Goal: Task Accomplishment & Management: Manage account settings

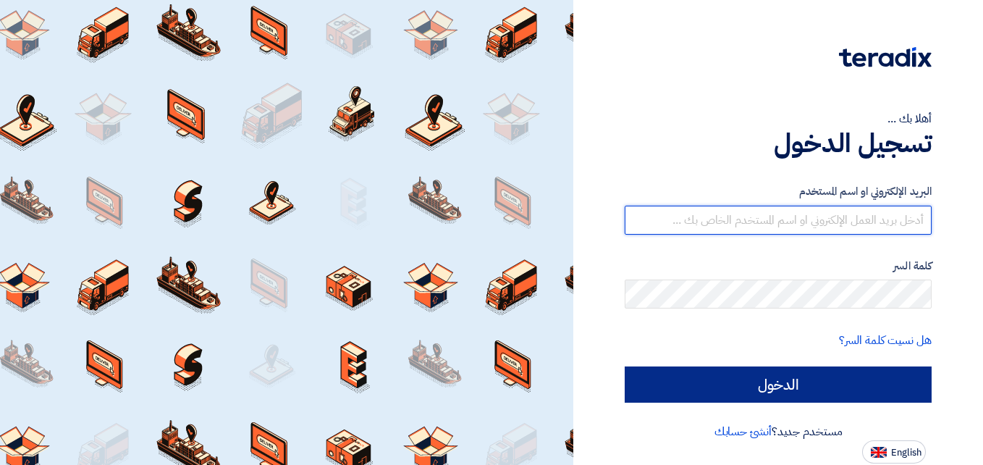
type input "[DOMAIN_NAME][EMAIL_ADDRESS][DOMAIN_NAME]"
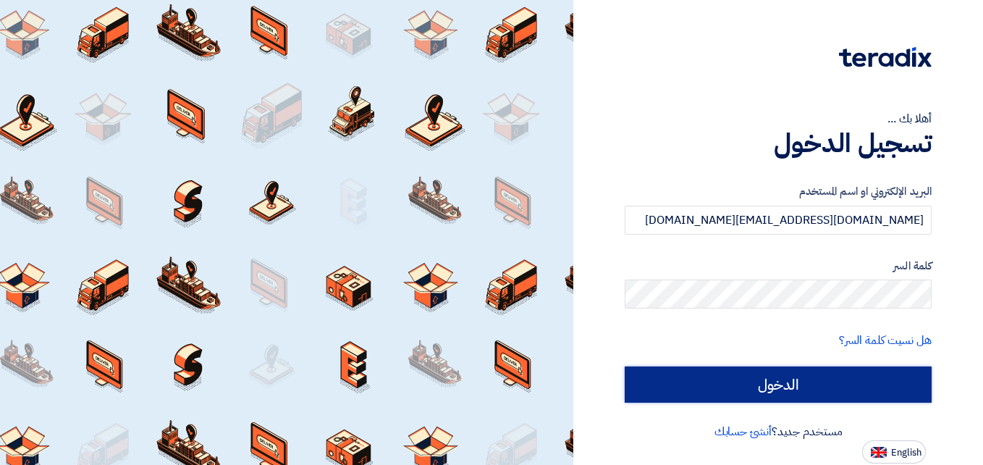
click at [753, 382] on input "الدخول" at bounding box center [778, 384] width 307 height 36
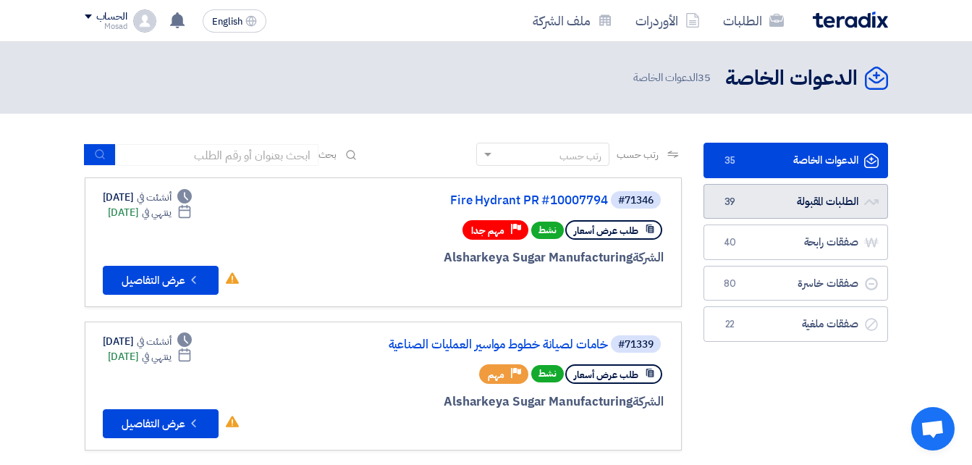
click at [776, 200] on link "الطلبات المقبولة الطلبات المقبولة 39" at bounding box center [795, 201] width 185 height 35
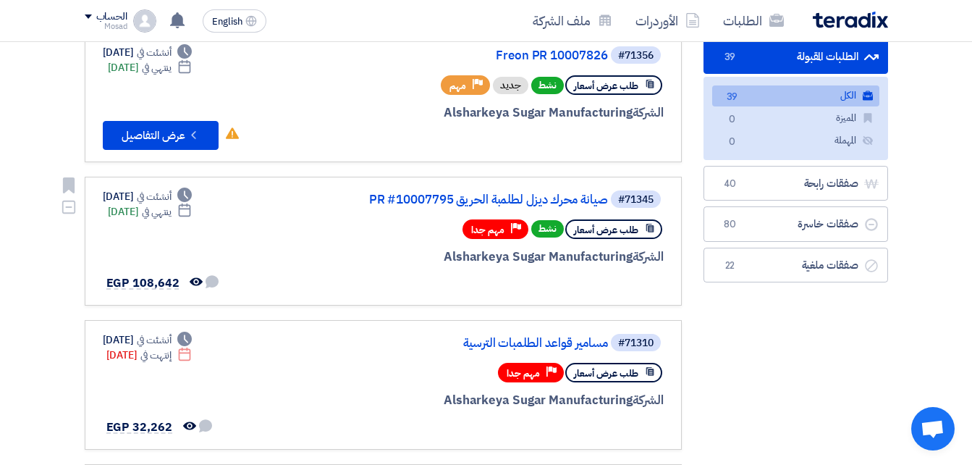
scroll to position [217, 0]
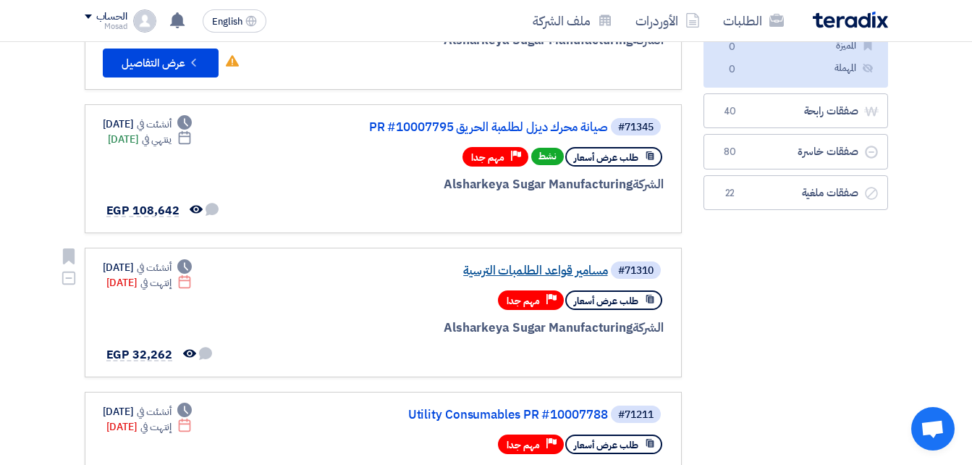
click at [533, 268] on link "مسامير قواعد الطلمبات الترسية" at bounding box center [462, 270] width 289 height 13
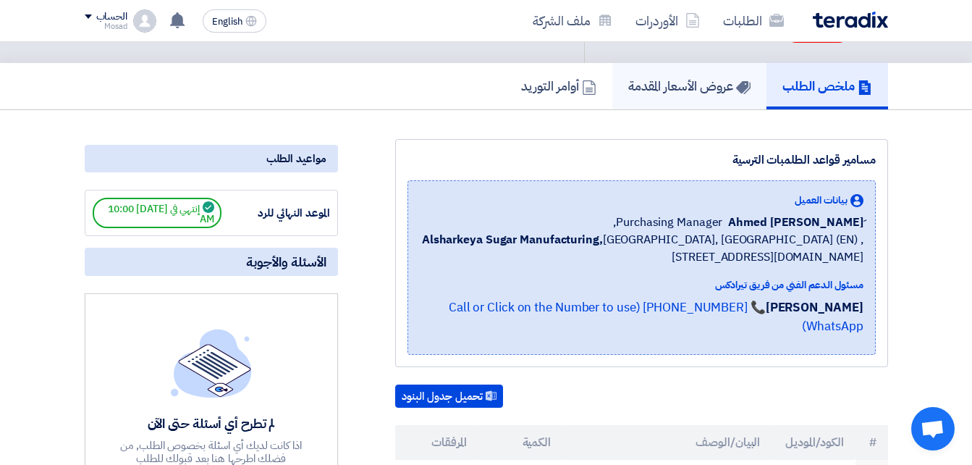
scroll to position [72, 0]
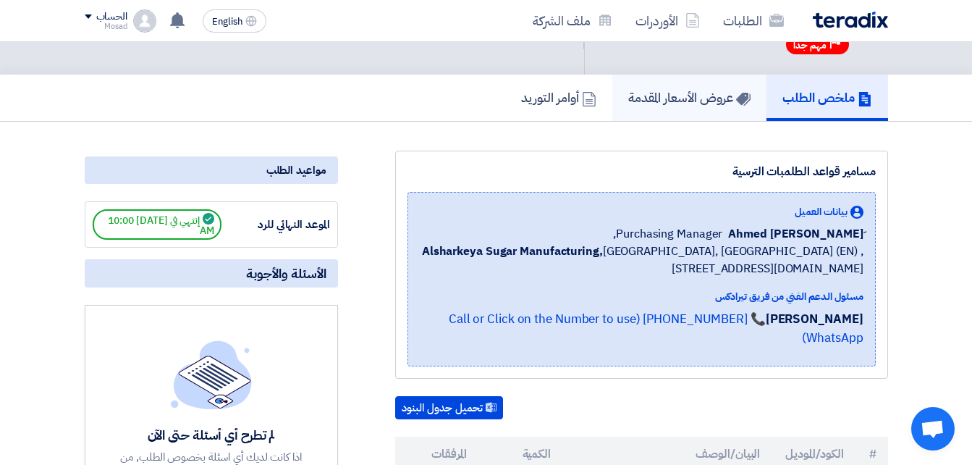
click at [663, 89] on h5 "عروض الأسعار المقدمة" at bounding box center [689, 97] width 122 height 17
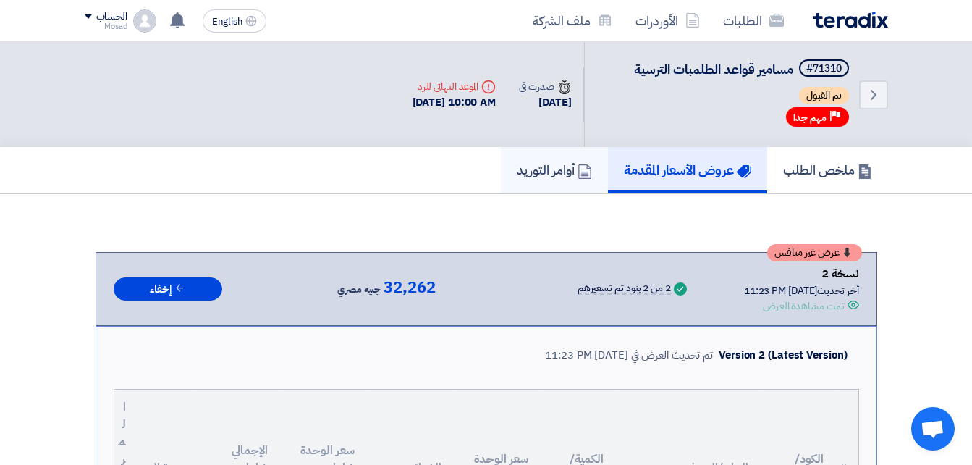
click at [531, 177] on h5 "أوامر التوريد" at bounding box center [554, 169] width 75 height 17
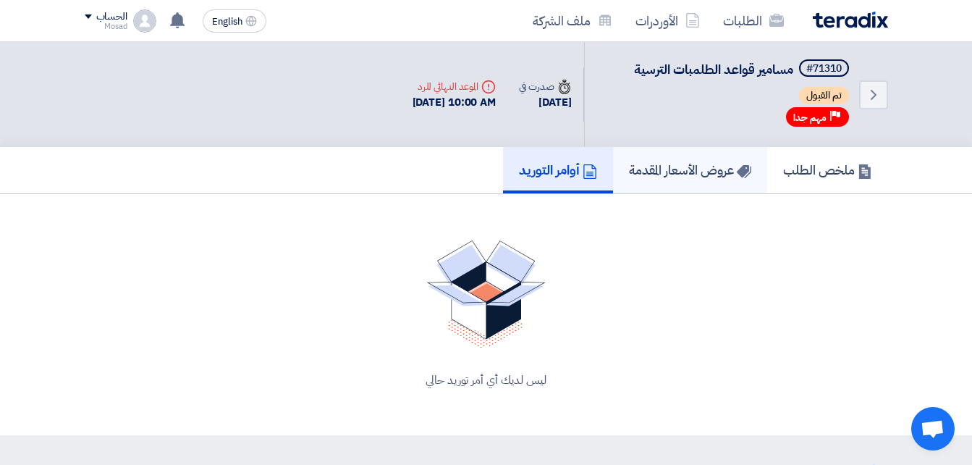
click at [661, 165] on h5 "عروض الأسعار المقدمة" at bounding box center [690, 169] width 122 height 17
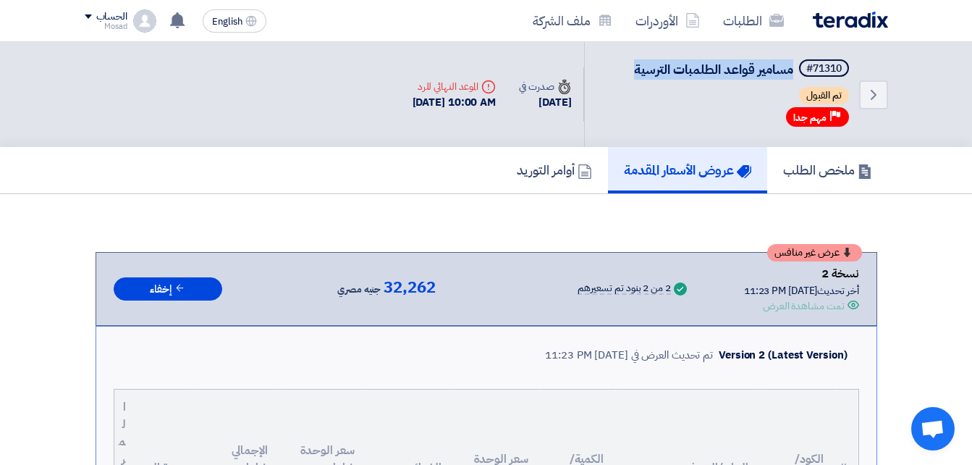
drag, startPoint x: 642, startPoint y: 67, endPoint x: 791, endPoint y: 57, distance: 149.4
click at [791, 57] on div "Back #71310 مسامير قواعد الطلمبات الترسية تم القبول Priority مهم جدا" at bounding box center [736, 94] width 304 height 105
drag, startPoint x: 783, startPoint y: 56, endPoint x: 767, endPoint y: 61, distance: 16.5
copy span "مسامير قواعد الطلمبات الترسية"
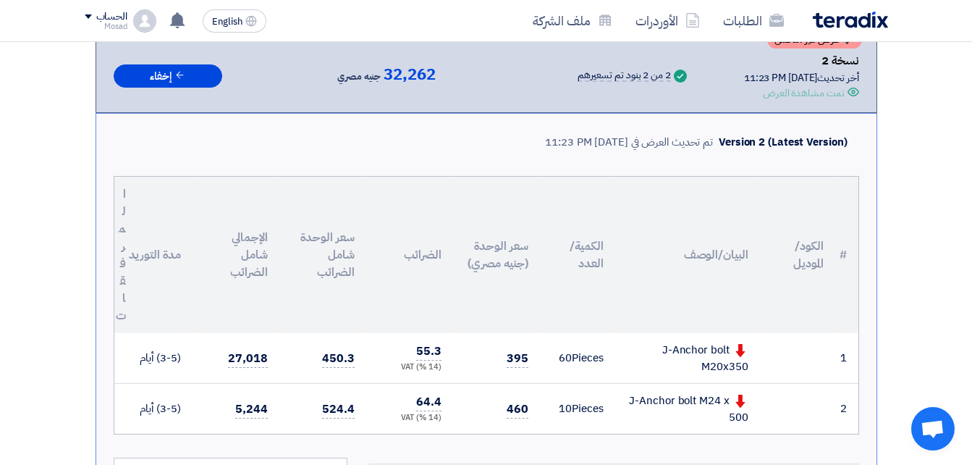
scroll to position [217, 0]
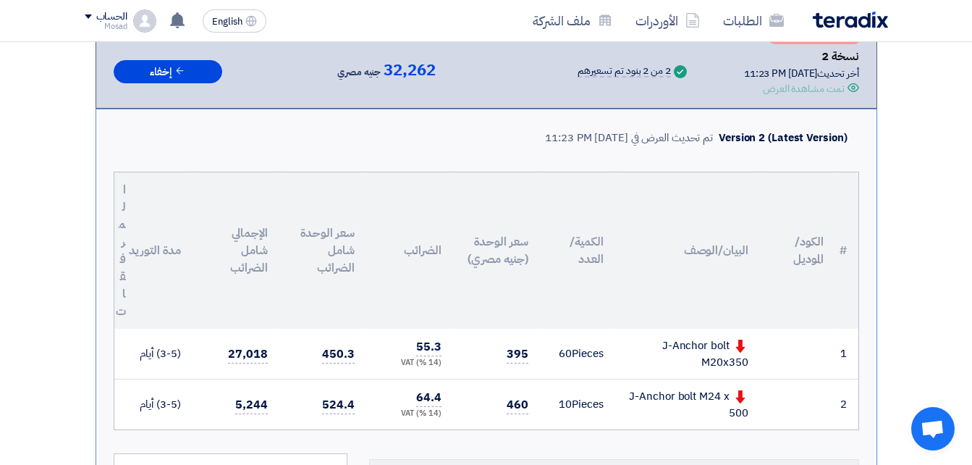
drag, startPoint x: 671, startPoint y: 341, endPoint x: 739, endPoint y: 370, distance: 73.9
click at [739, 370] on td "J-Anchor bolt M20x350" at bounding box center [687, 354] width 145 height 51
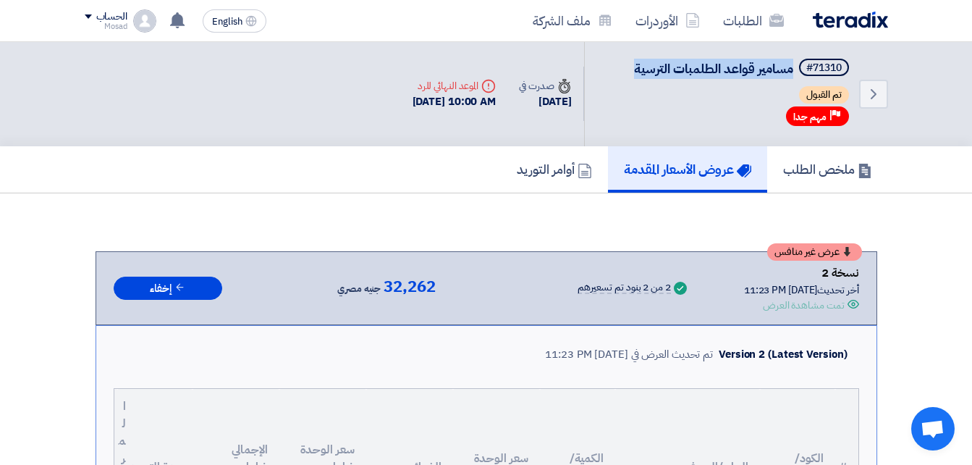
scroll to position [0, 0]
click at [796, 170] on h5 "ملخص الطلب" at bounding box center [827, 169] width 89 height 17
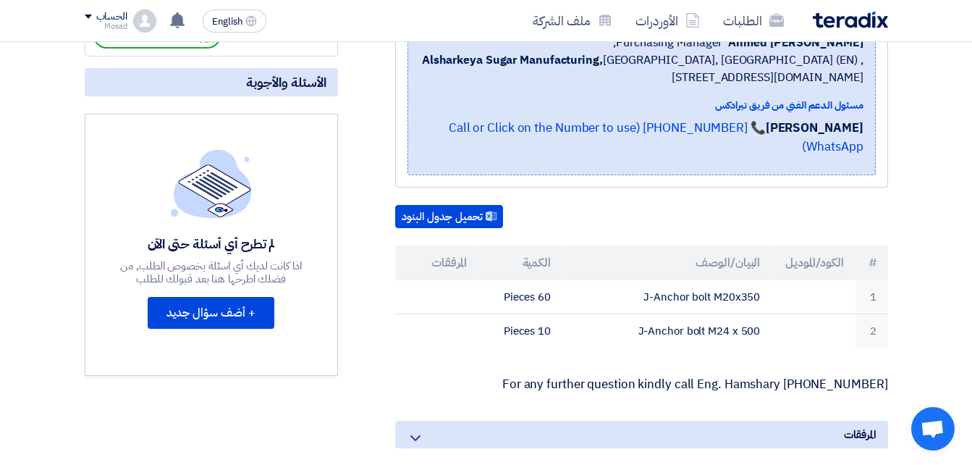
scroll to position [434, 0]
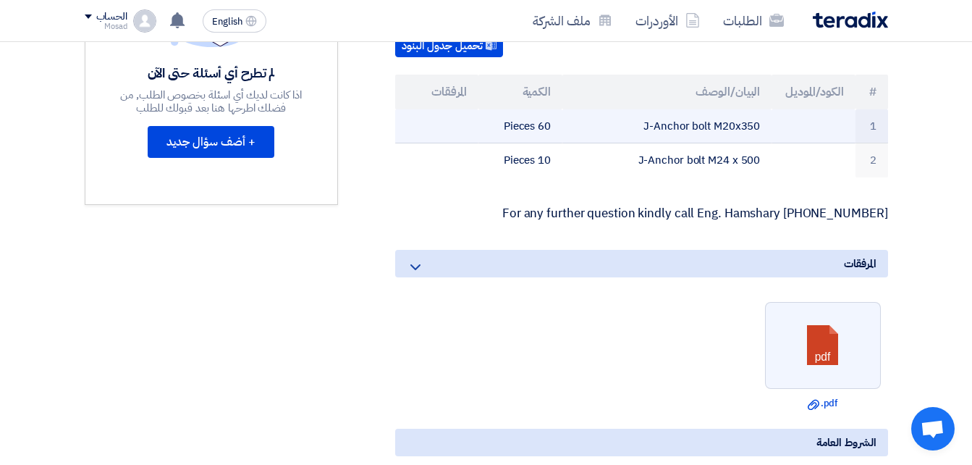
drag, startPoint x: 632, startPoint y: 104, endPoint x: 762, endPoint y: 99, distance: 129.6
click at [762, 109] on td "J-Anchor bolt M20x350" at bounding box center [666, 126] width 209 height 34
drag, startPoint x: 762, startPoint y: 99, endPoint x: 746, endPoint y: 105, distance: 16.9
copy td "J-Anchor bolt M20x350"
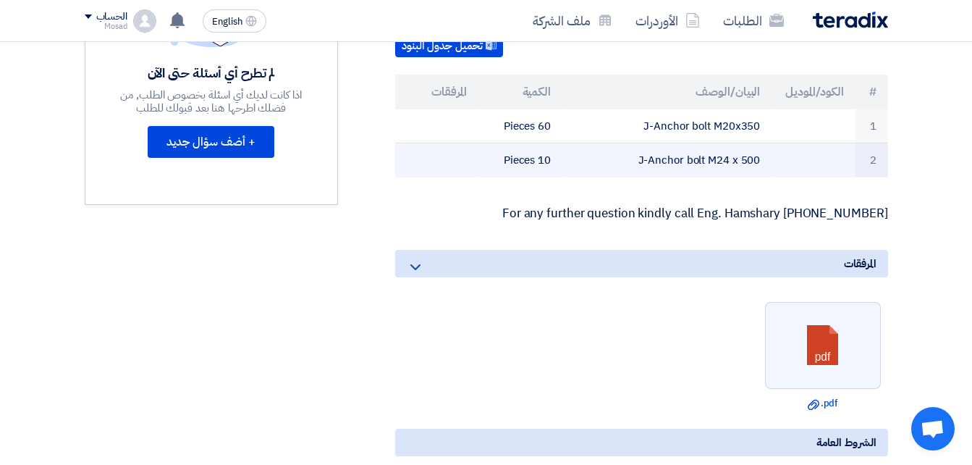
drag, startPoint x: 628, startPoint y: 140, endPoint x: 787, endPoint y: 145, distance: 159.3
click at [787, 145] on tr "2 J-Anchor bolt M24 x 500 10 Pieces" at bounding box center [641, 160] width 493 height 34
drag, startPoint x: 787, startPoint y: 145, endPoint x: 740, endPoint y: 140, distance: 48.0
copy tr "J-Anchor bolt M24 x 500"
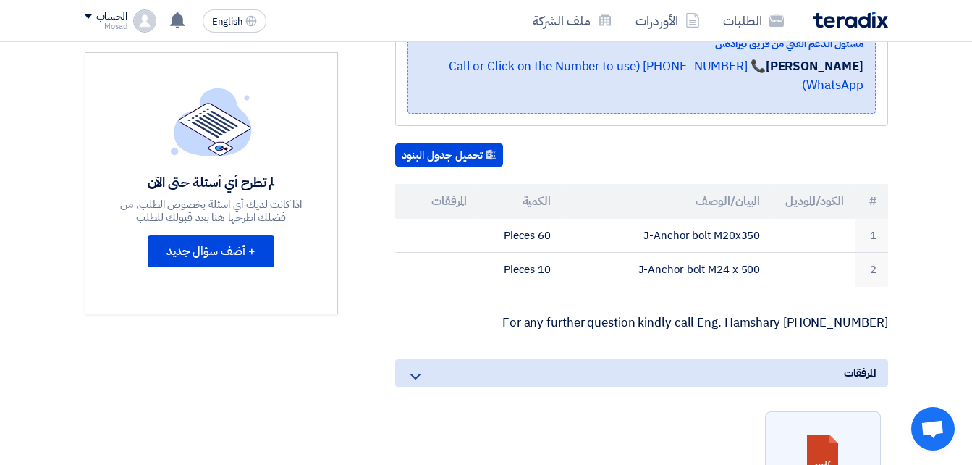
scroll to position [0, 0]
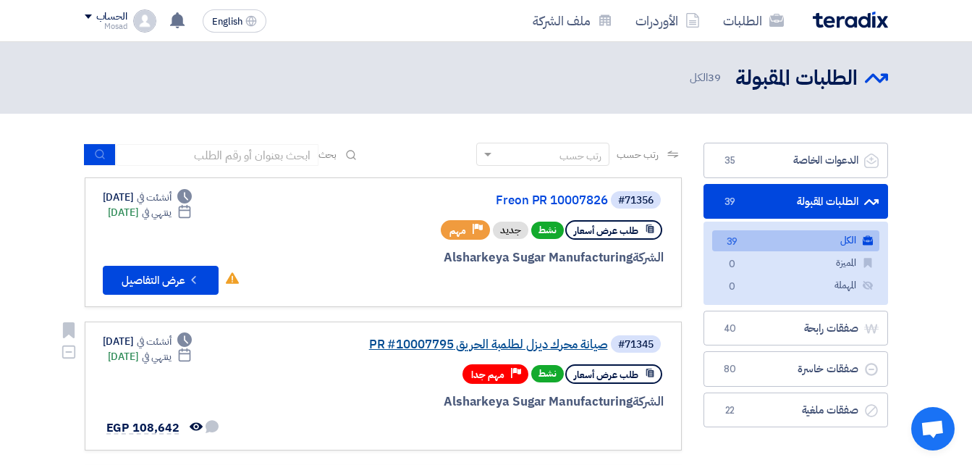
click at [490, 342] on link "صيانة محرك ديزل لطلمبة الحريق PR #10007795" at bounding box center [462, 344] width 289 height 13
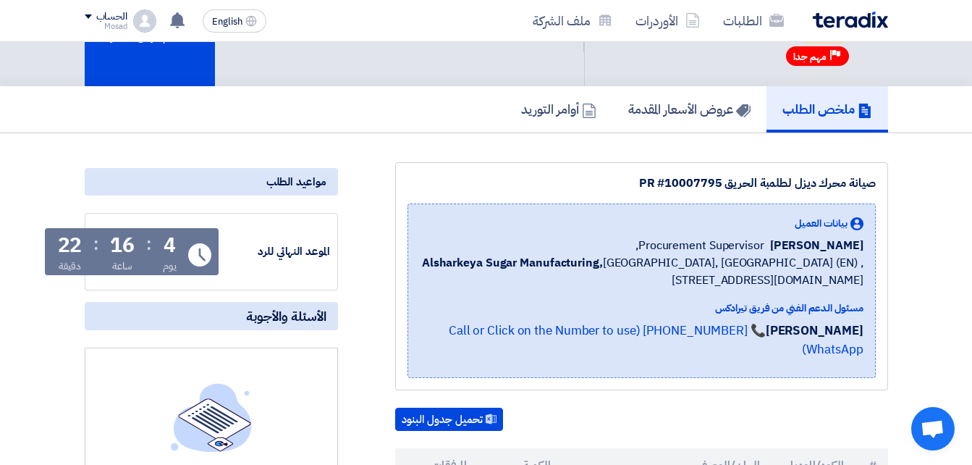
scroll to position [72, 0]
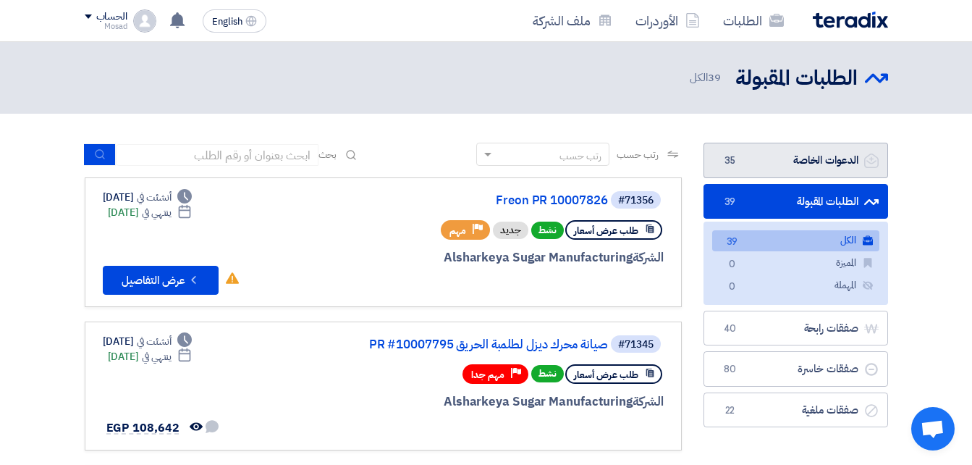
click at [757, 156] on link "الدعوات الخاصة الدعوات الخاصة 35" at bounding box center [795, 160] width 185 height 35
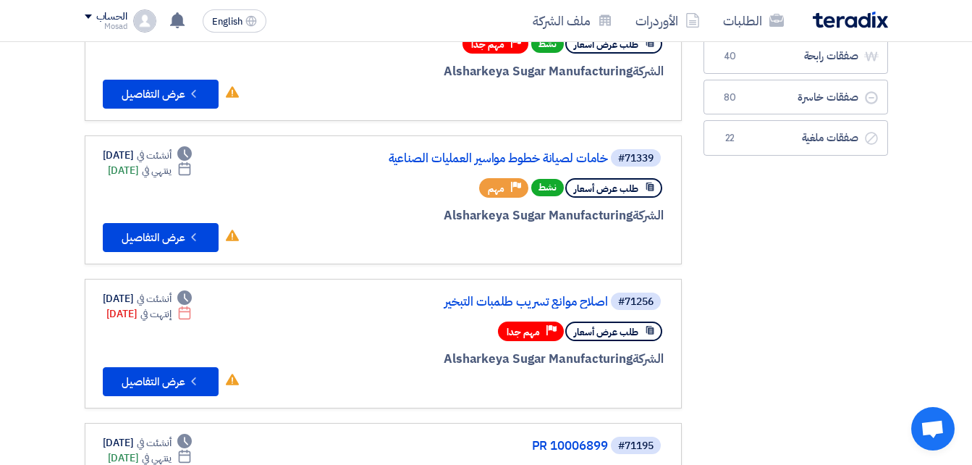
scroll to position [145, 0]
